Goal: Task Accomplishment & Management: Manage account settings

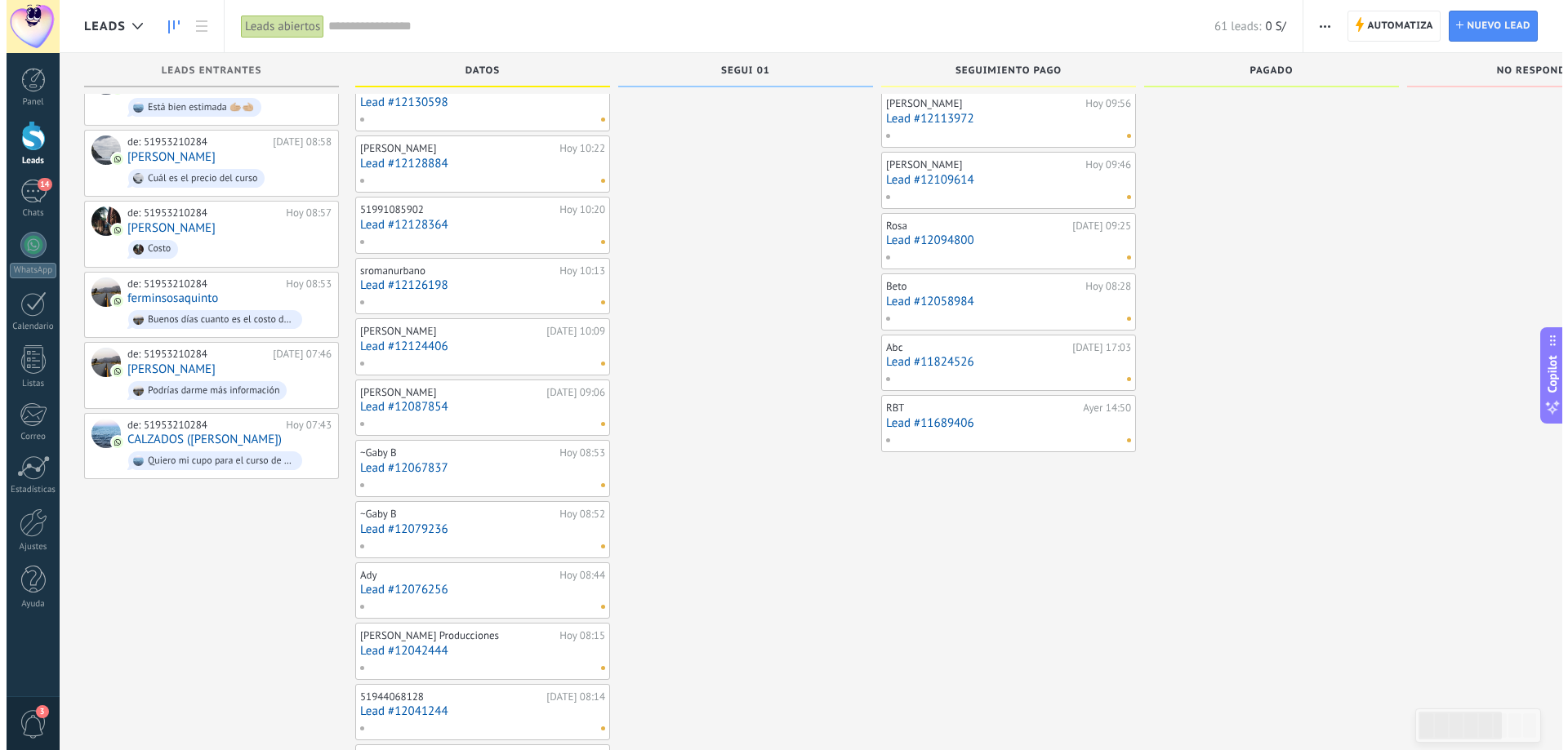
scroll to position [261, 0]
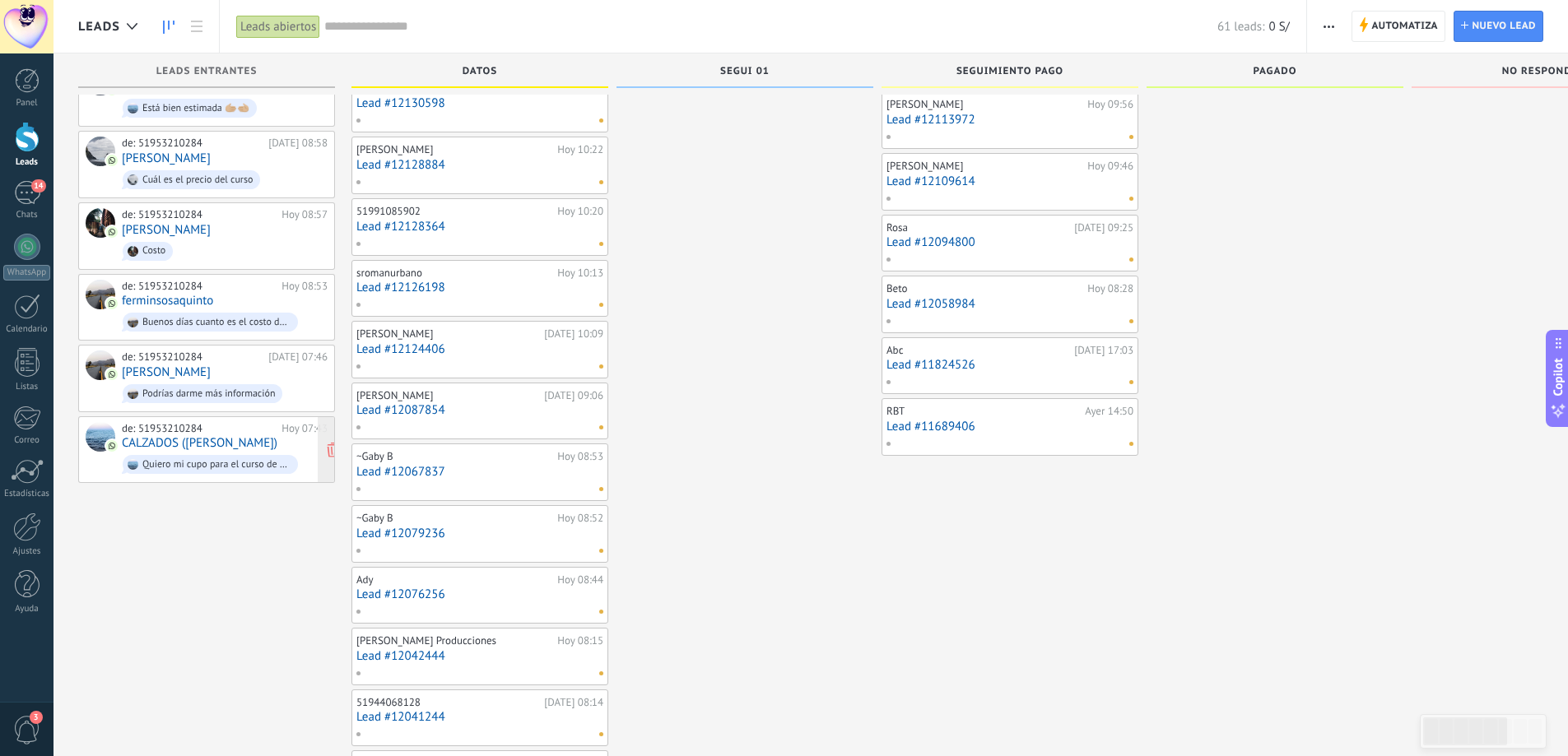
click at [250, 422] on div "de: 51953210284" at bounding box center [199, 429] width 154 height 14
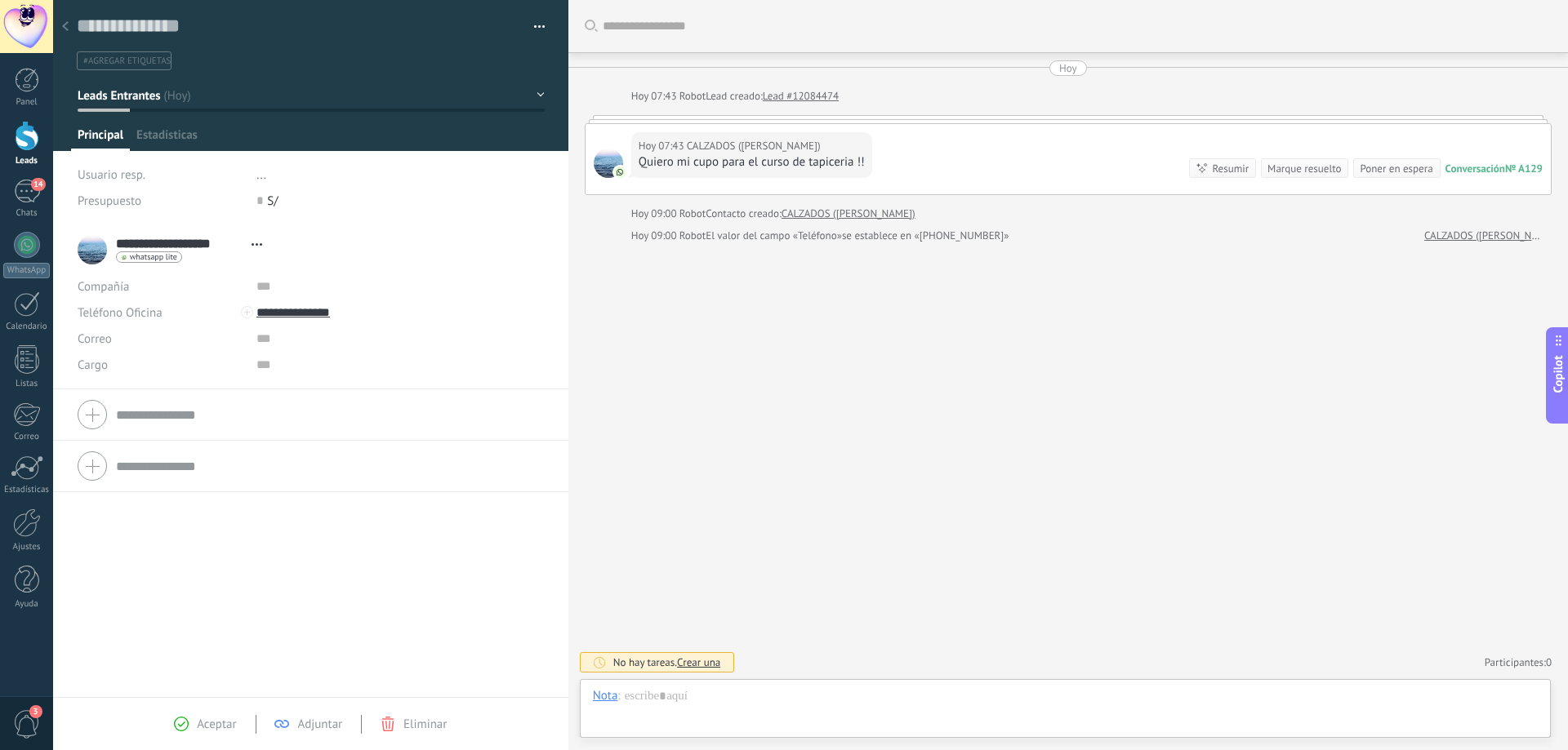
scroll to position [24, 0]
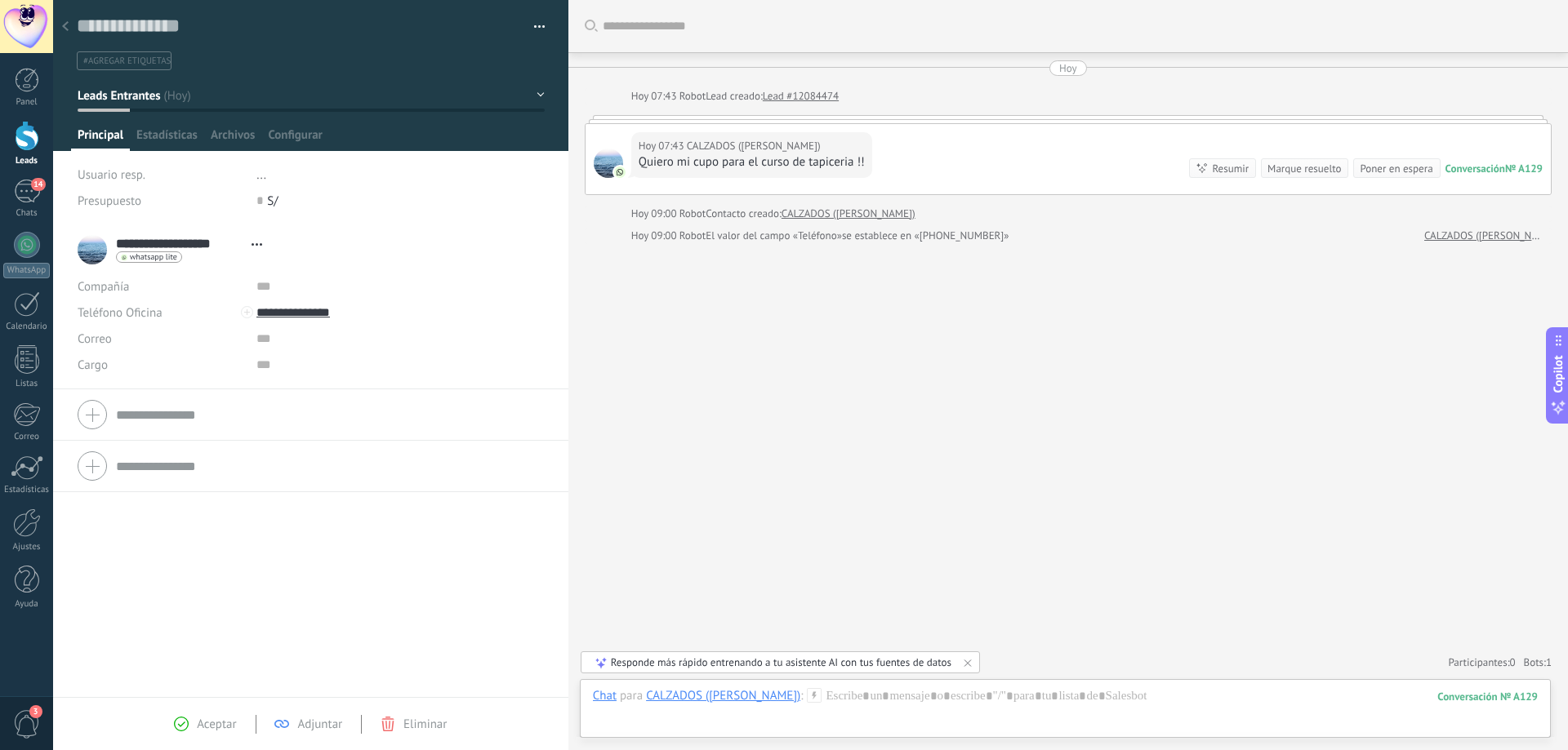
click at [65, 26] on use at bounding box center [65, 26] width 7 height 10
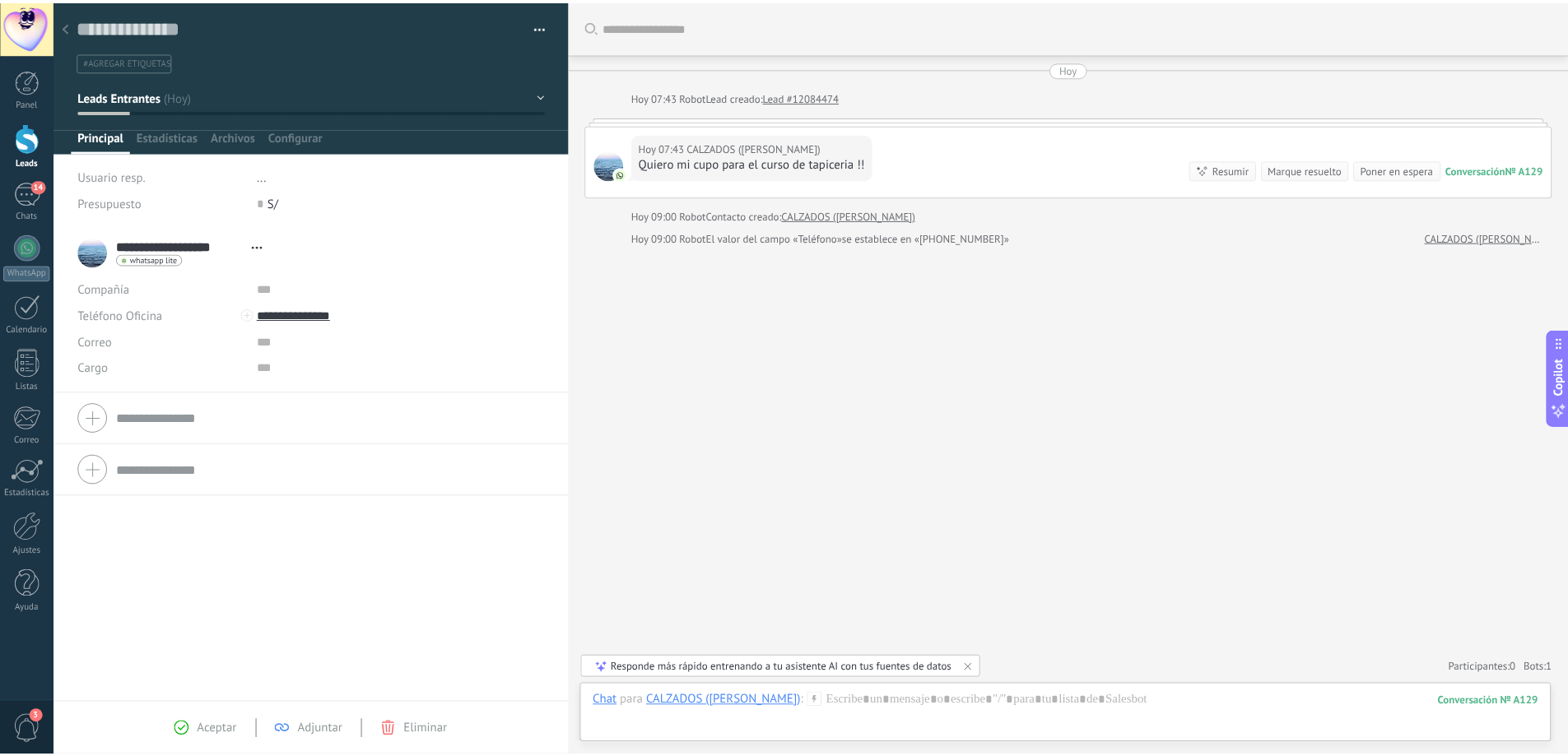
scroll to position [264, 0]
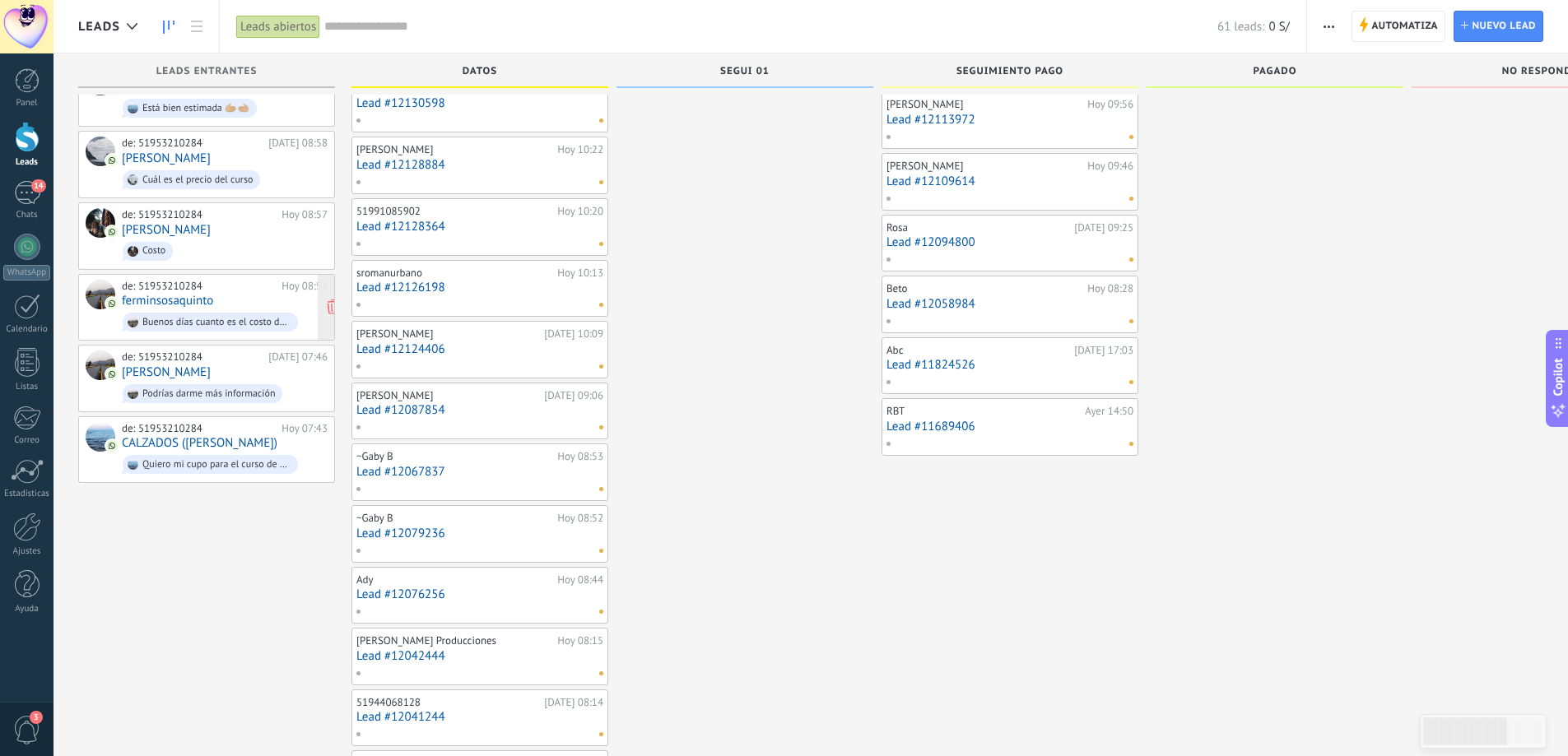
click at [242, 286] on div "de: 51953210284" at bounding box center [199, 286] width 154 height 14
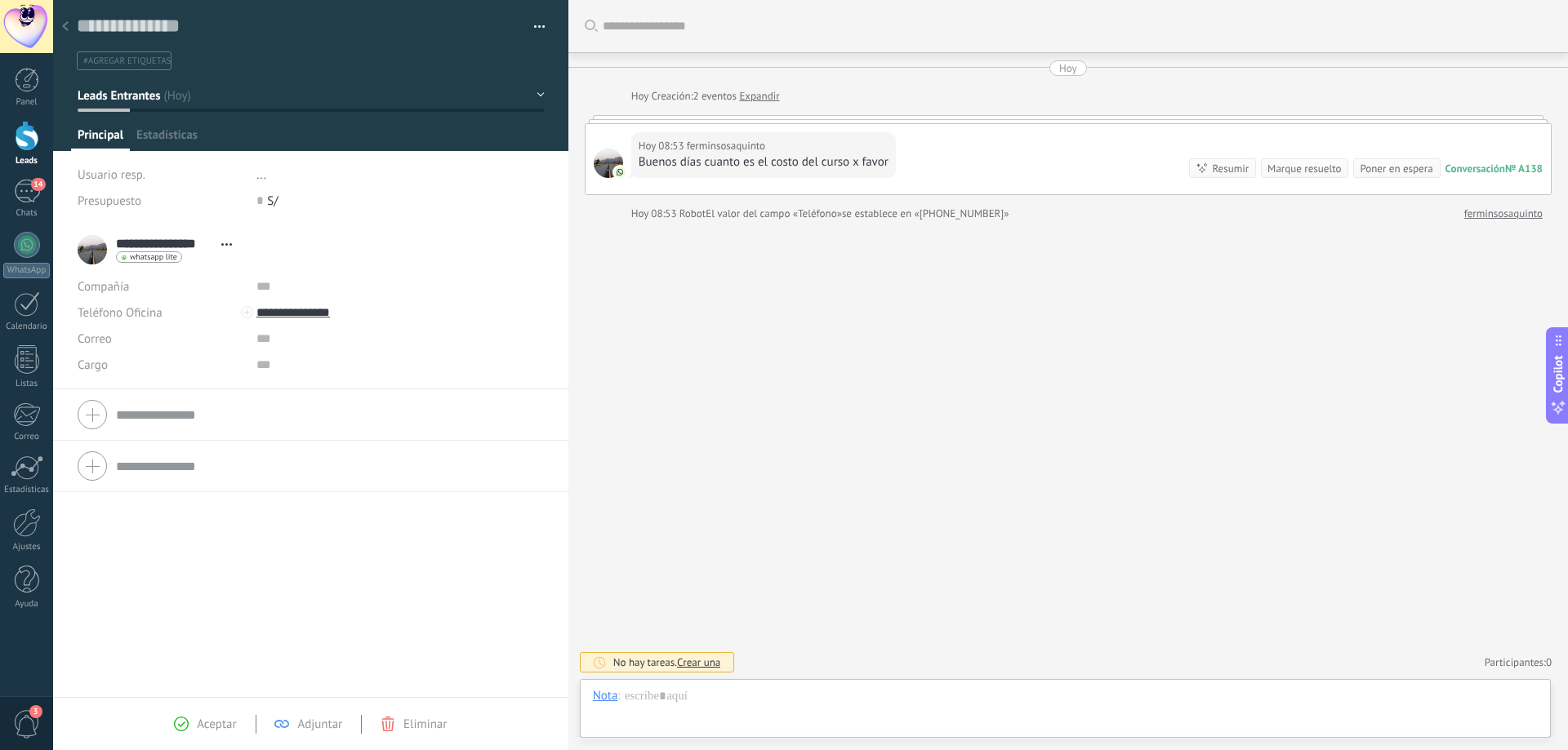
scroll to position [24, 0]
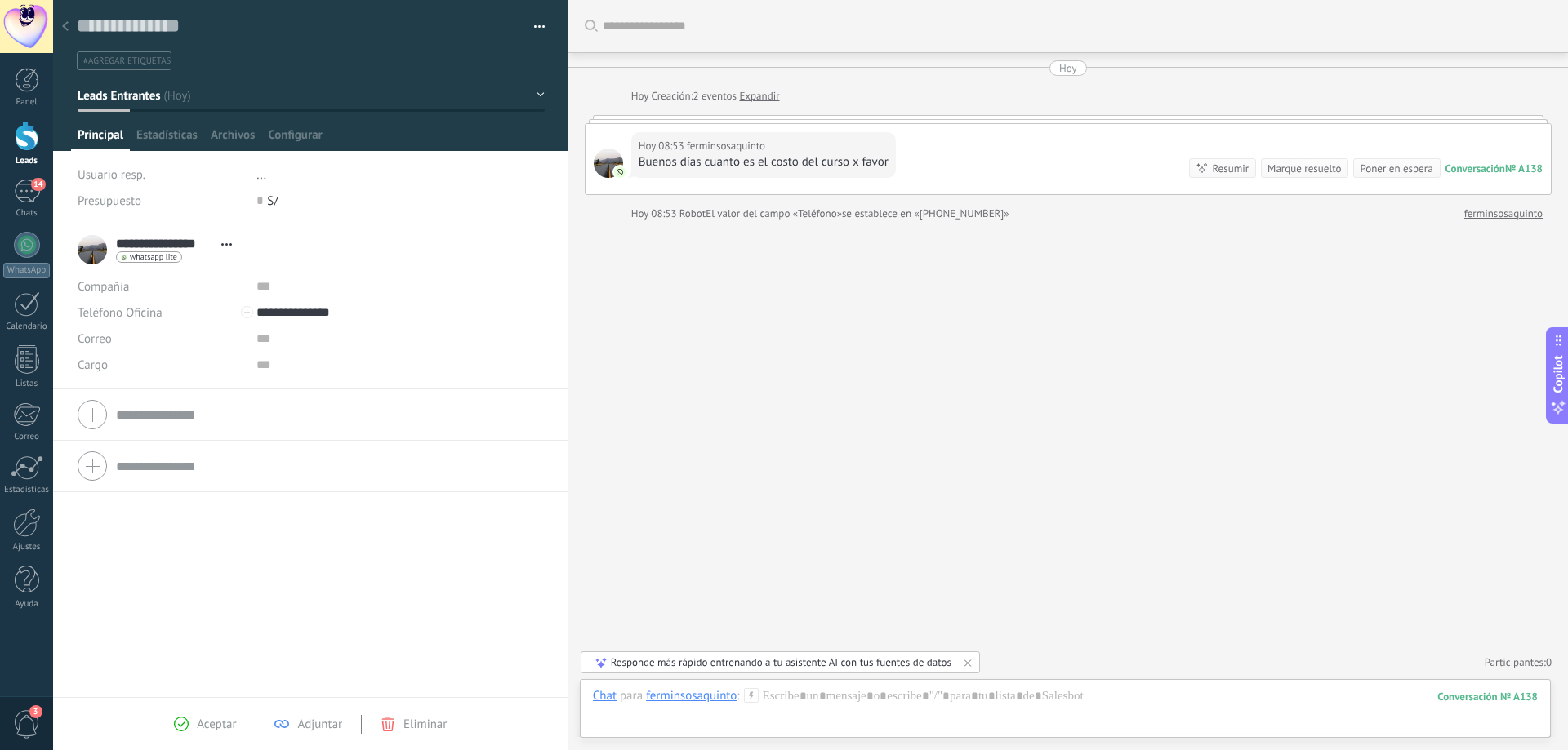
click at [66, 34] on div at bounding box center [65, 28] width 23 height 32
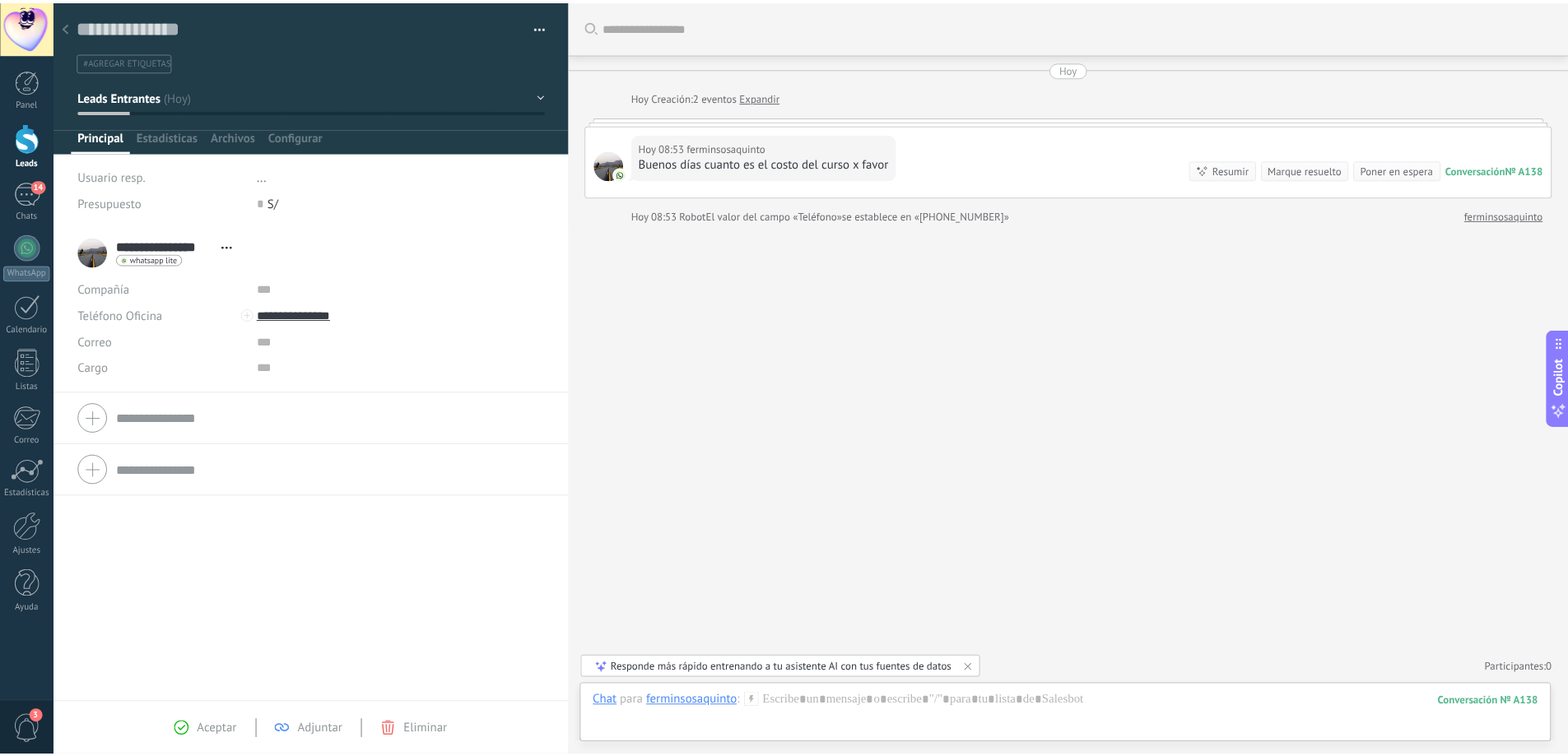
scroll to position [264, 0]
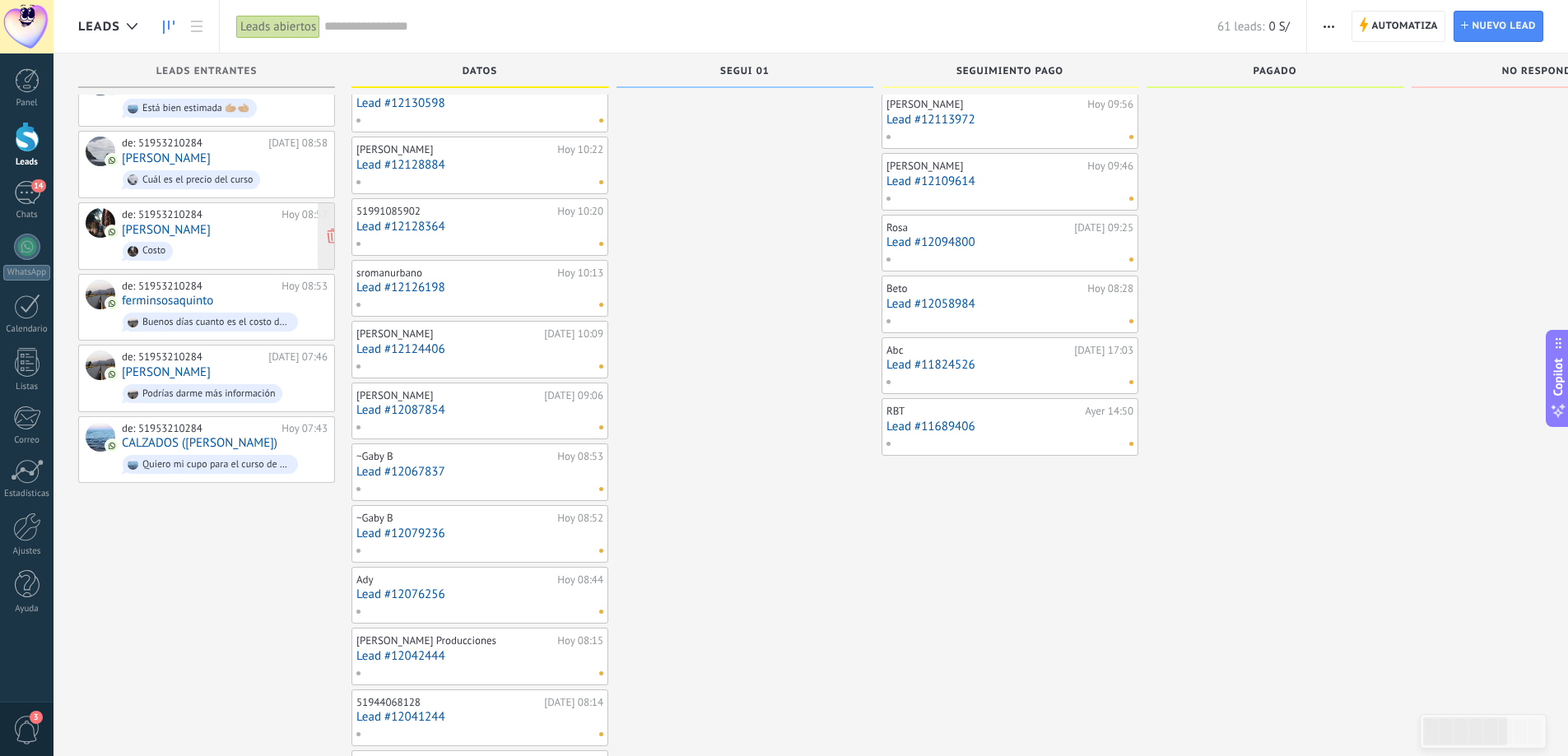
click at [240, 221] on div "de: 51953210284 [DATE] 08:57 [GEOGRAPHIC_DATA] Costo" at bounding box center [225, 236] width 206 height 56
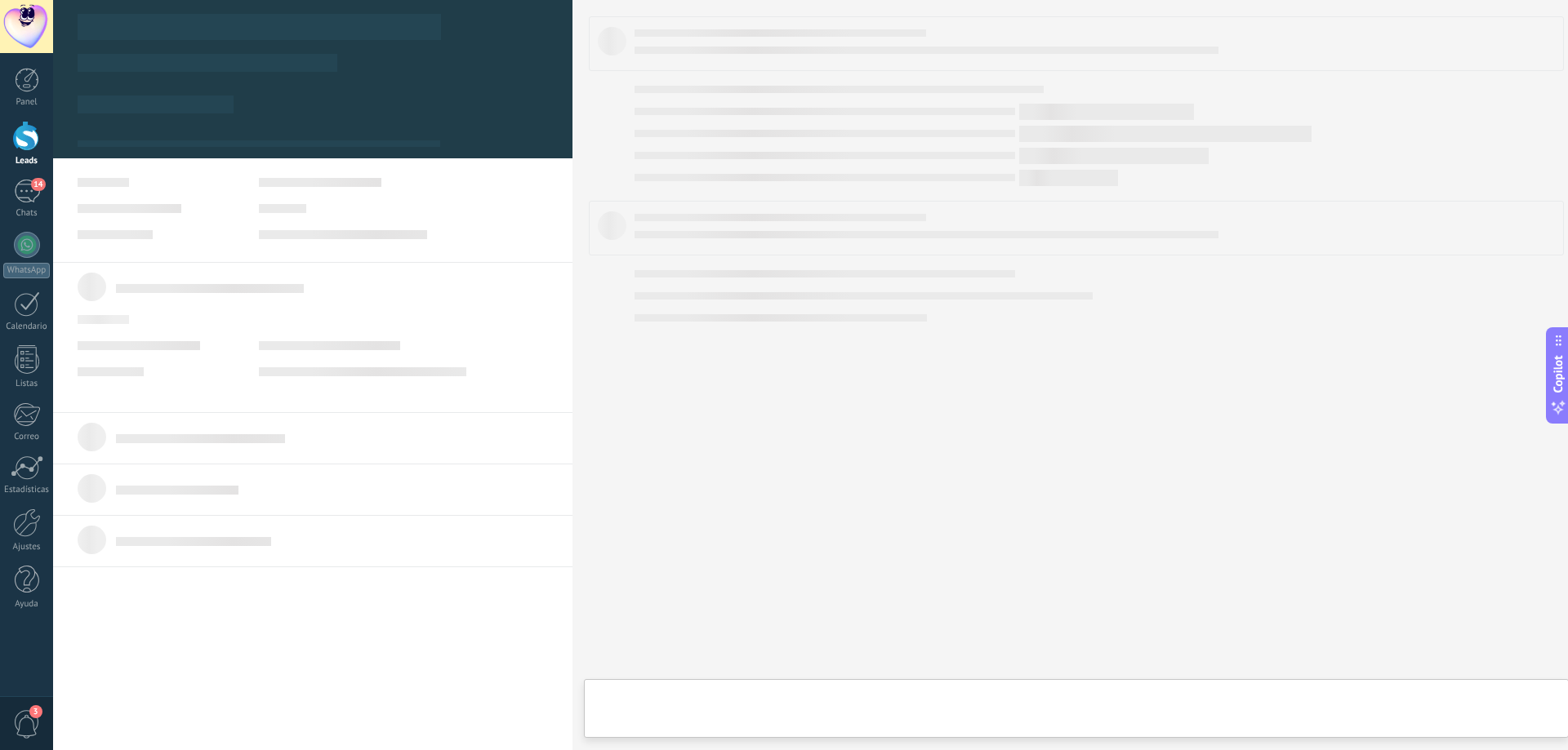
type textarea "**********"
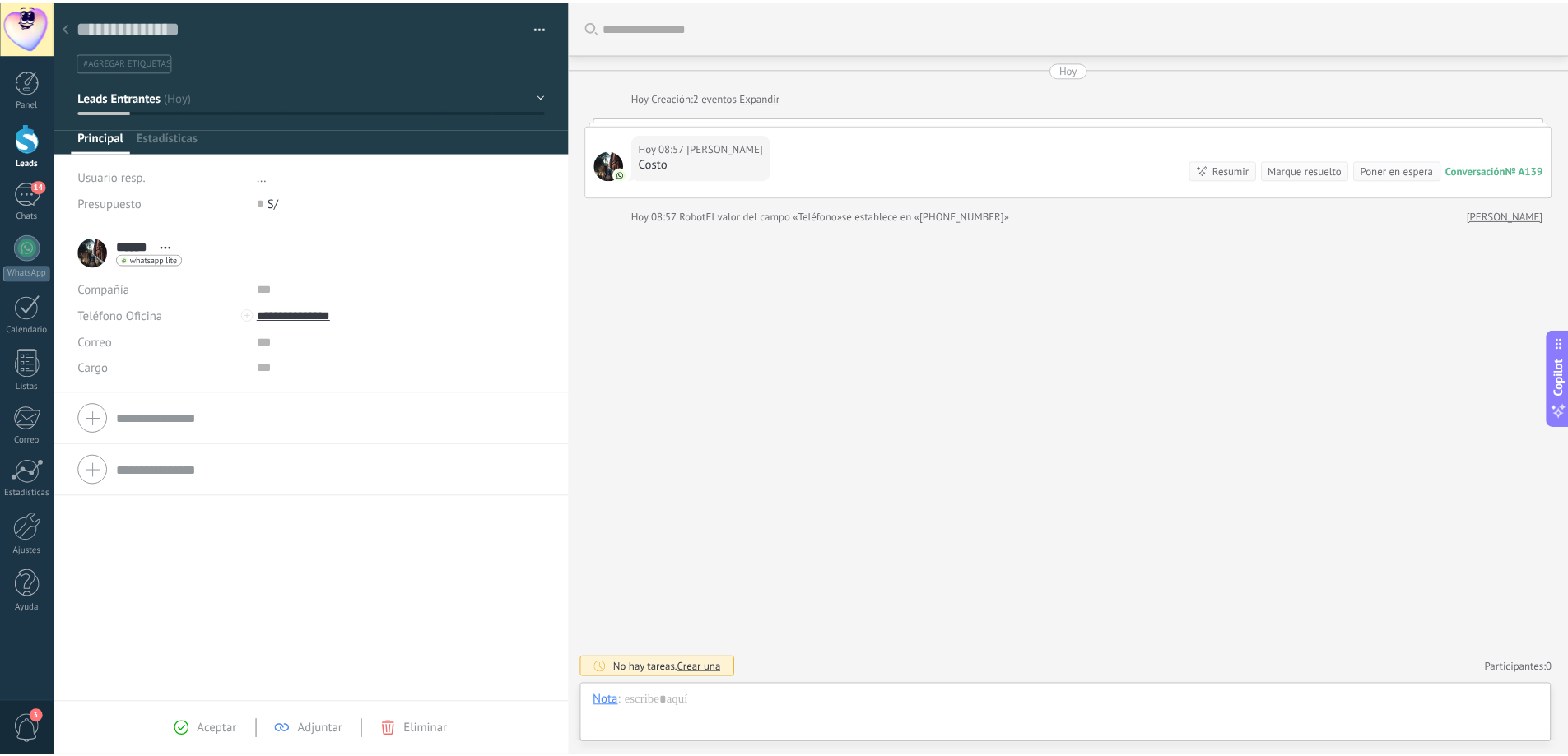
scroll to position [24, 0]
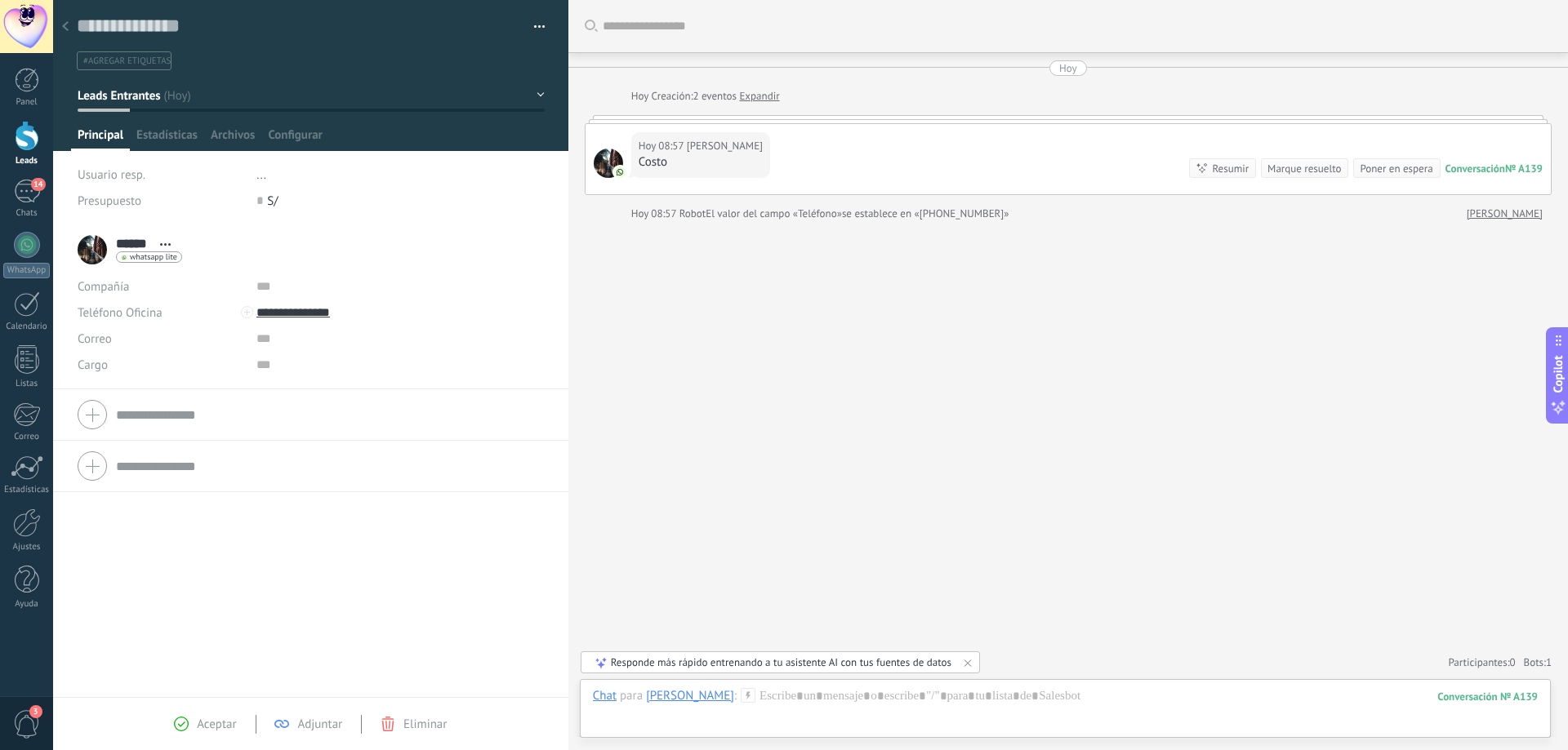
click at [801, 665] on div "Responde más rápido entrenando a tu asistente AI con tus fuentes de datos" at bounding box center [781, 662] width 340 height 14
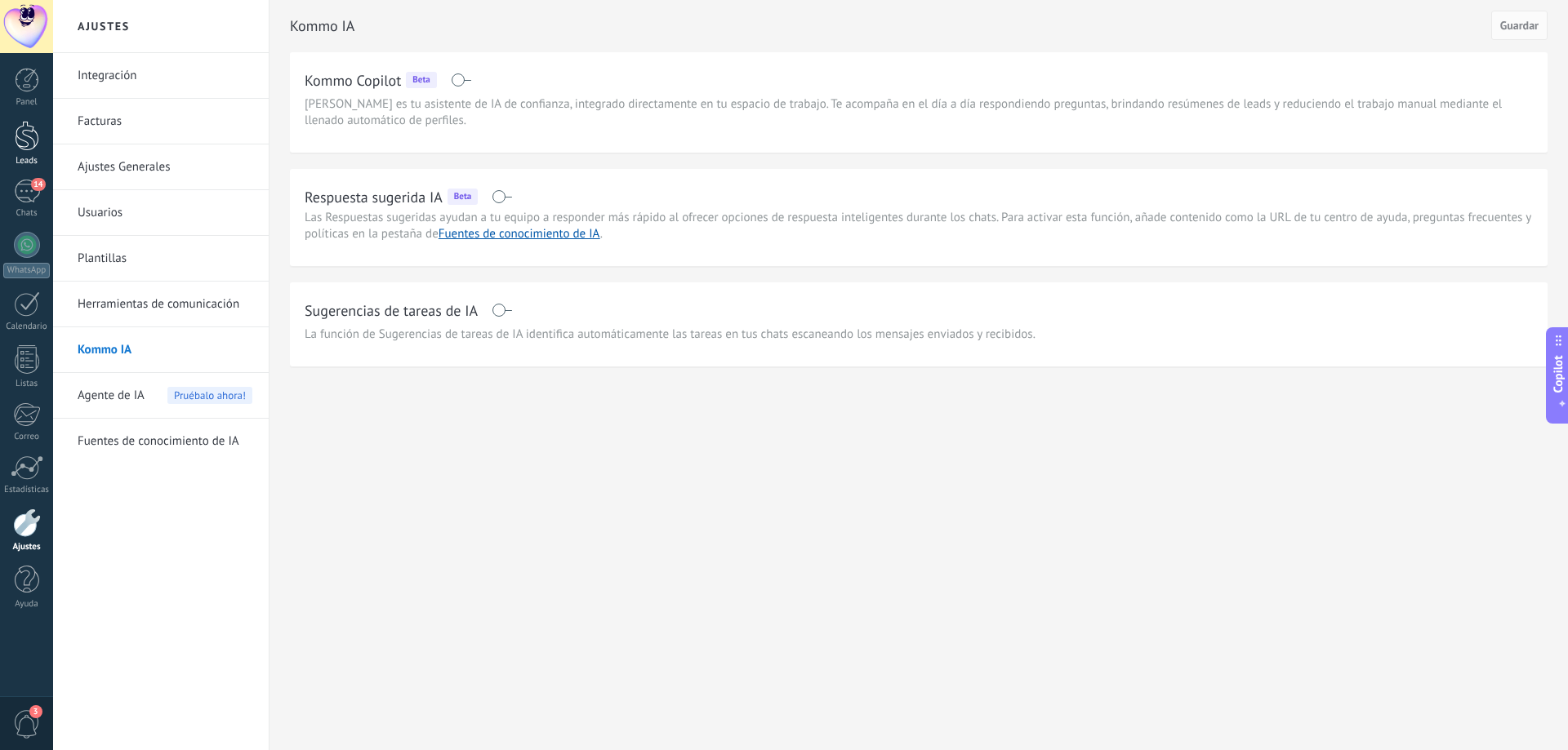
click at [29, 142] on div at bounding box center [27, 136] width 24 height 30
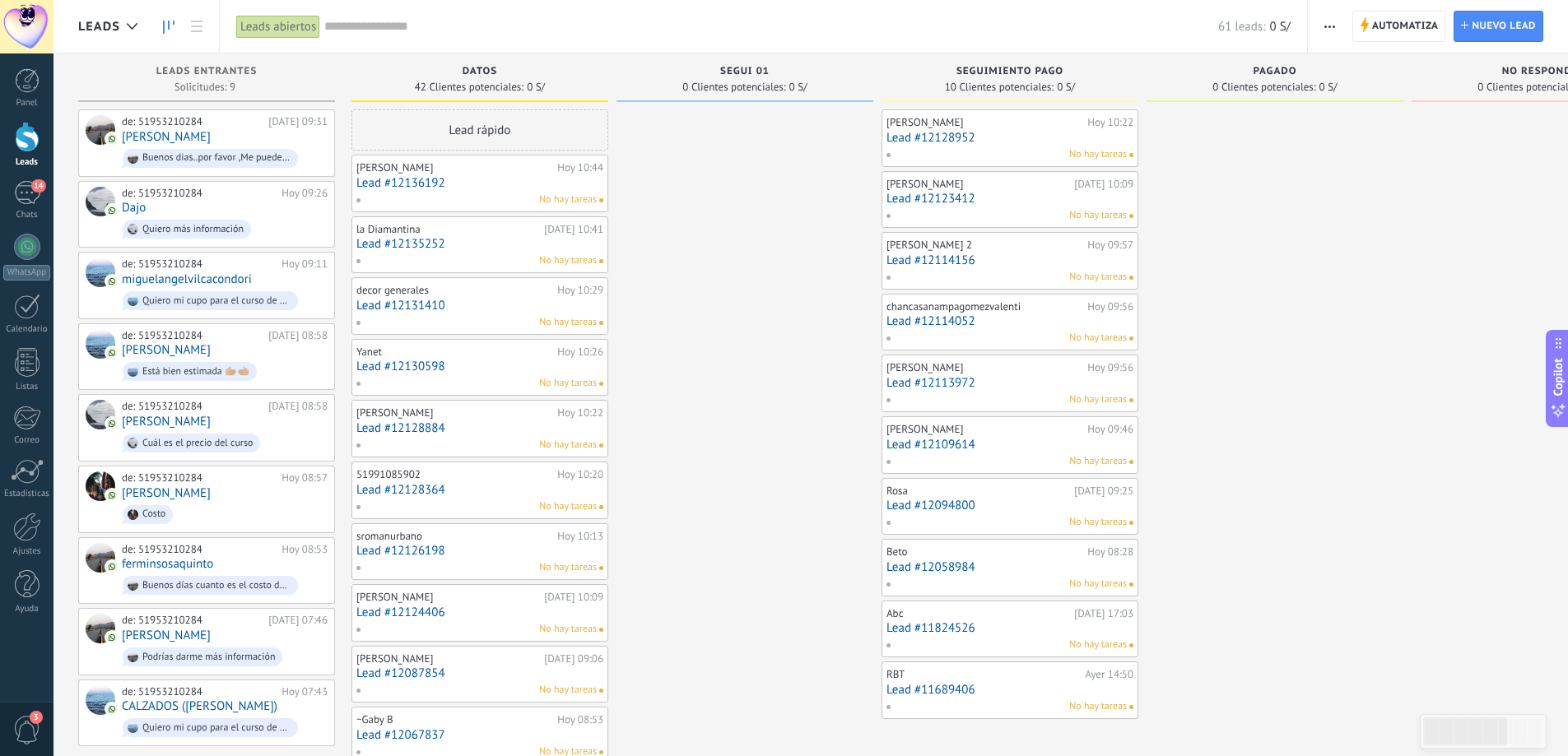
click at [1336, 27] on button "button" at bounding box center [1330, 26] width 24 height 31
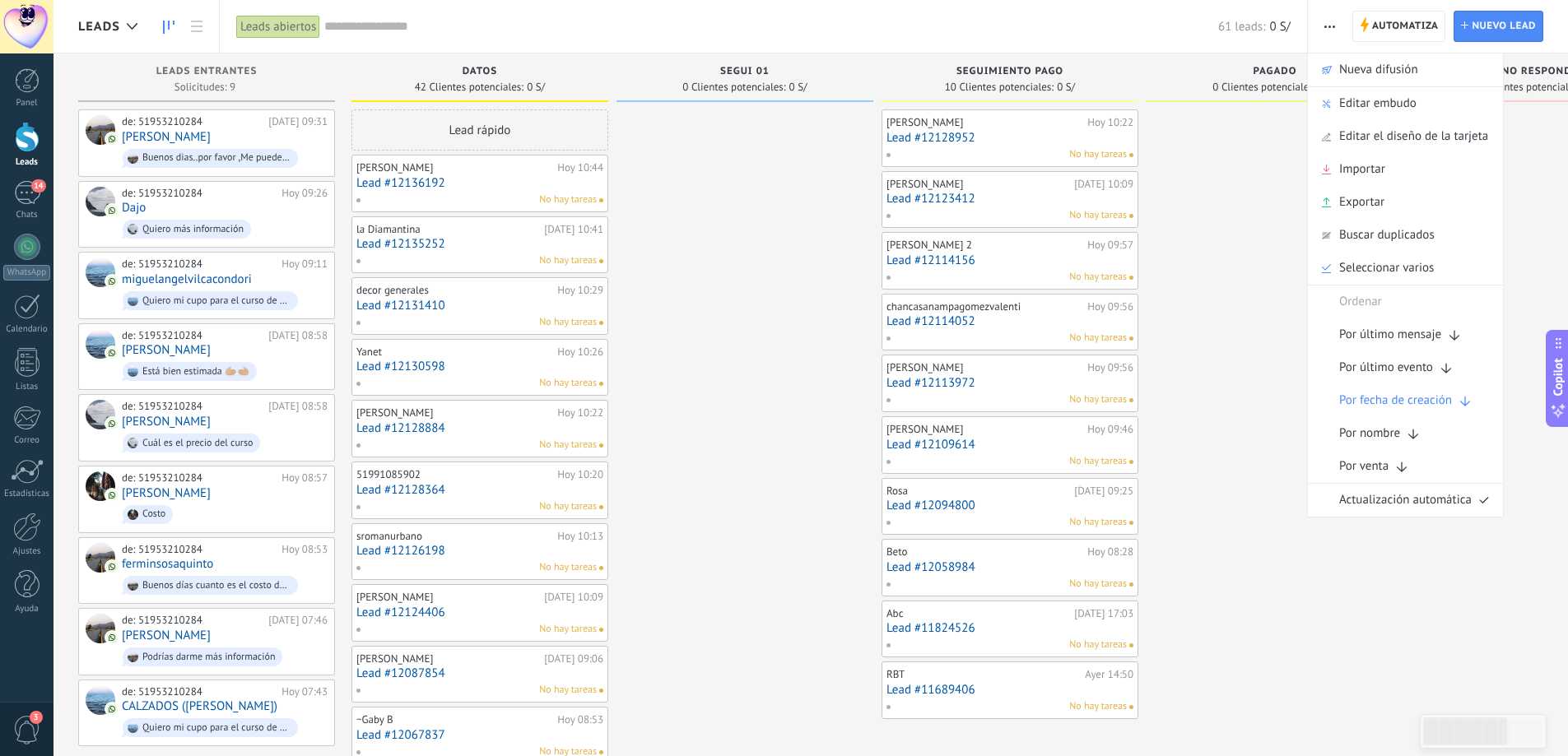
click at [41, 30] on div at bounding box center [26, 26] width 53 height 53
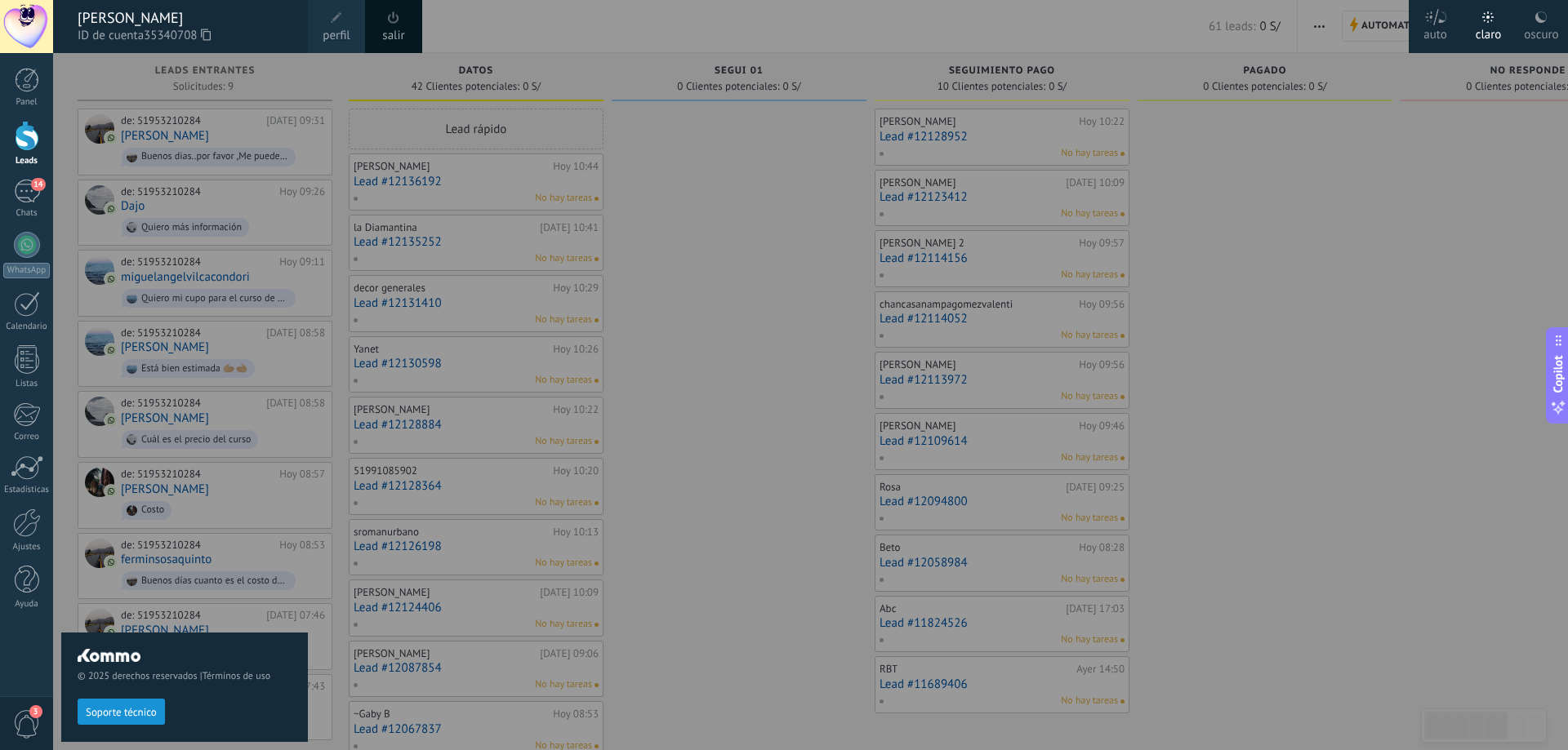
click at [395, 39] on link "salir" at bounding box center [393, 35] width 22 height 18
